Goal: Check status: Check status

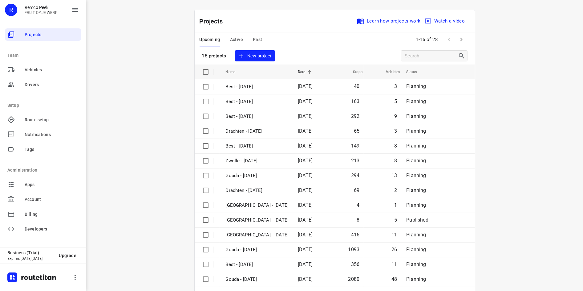
click at [505, 82] on div "i © 2025 Routetitan , © Stadia Maps , © OpenMapTiles © OpenStreetMap contributo…" at bounding box center [334, 145] width 497 height 291
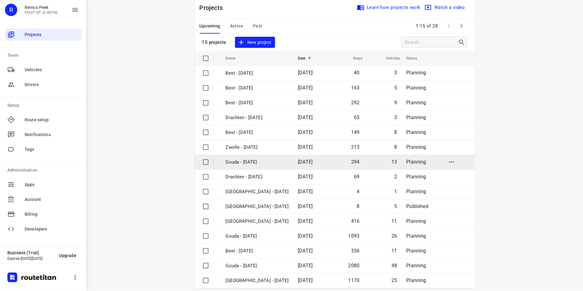
scroll to position [21, 0]
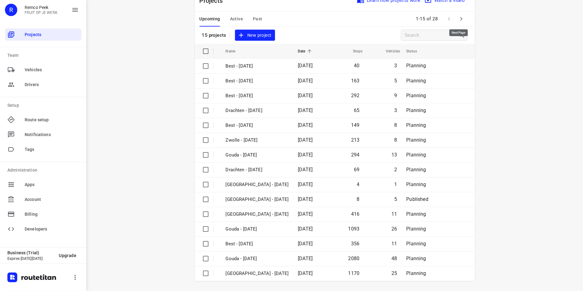
click at [460, 21] on icon "button" at bounding box center [461, 18] width 7 height 7
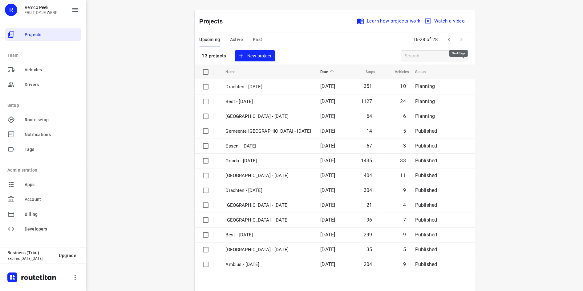
click at [457, 39] on span at bounding box center [462, 39] width 12 height 12
click at [449, 40] on icon "button" at bounding box center [449, 39] width 7 height 7
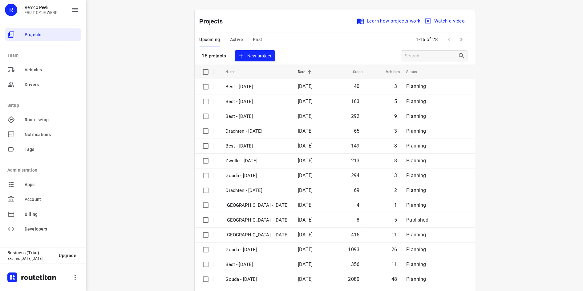
click at [519, 141] on div "i © 2025 Routetitan , © Stadia Maps , © OpenMapTiles © OpenStreetMap contributo…" at bounding box center [334, 145] width 497 height 291
click at [259, 40] on span "Past" at bounding box center [258, 40] width 10 height 8
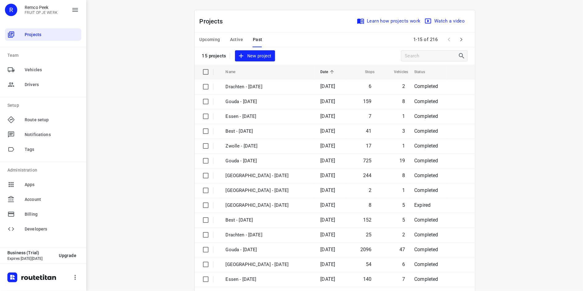
click at [460, 40] on icon "button" at bounding box center [461, 39] width 7 height 7
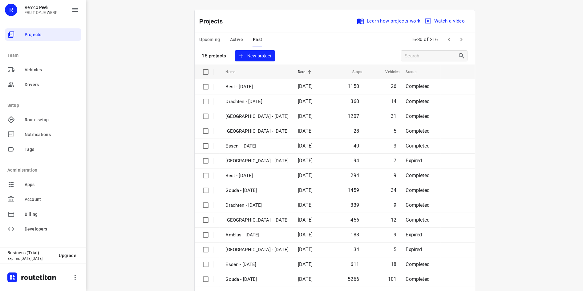
click at [521, 56] on div "i © 2025 Routetitan , © Stadia Maps , © OpenMapTiles © OpenStreetMap contributo…" at bounding box center [334, 145] width 497 height 291
click at [458, 41] on icon "button" at bounding box center [461, 39] width 7 height 7
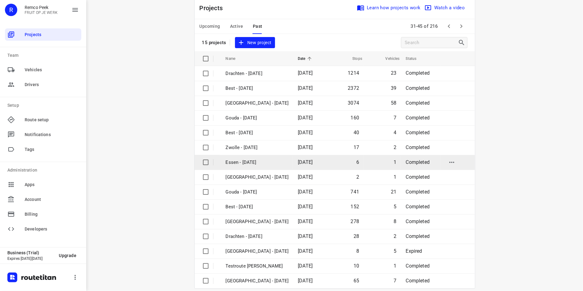
scroll to position [21, 0]
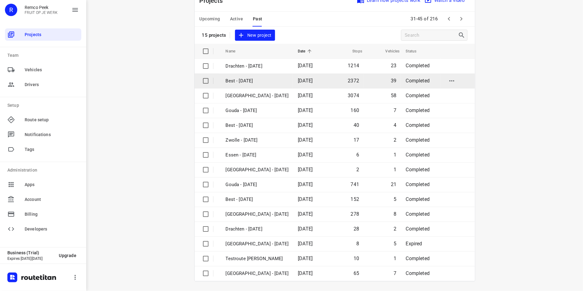
click at [313, 82] on span "[DATE]" at bounding box center [305, 81] width 15 height 6
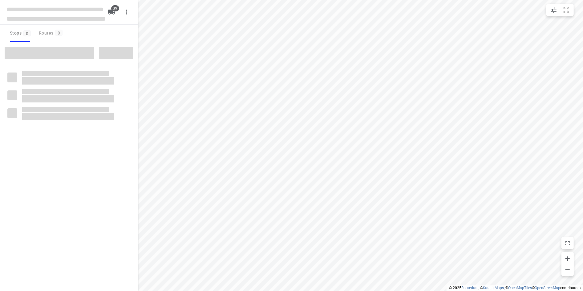
checkbox input "true"
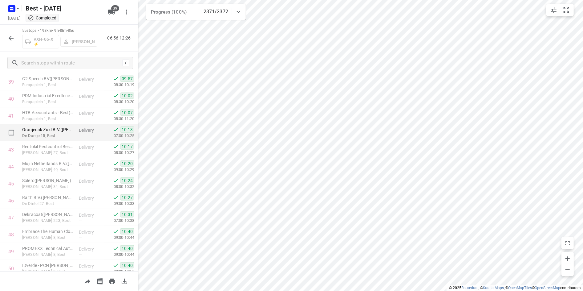
scroll to position [678, 0]
